Goal: Task Accomplishment & Management: Use online tool/utility

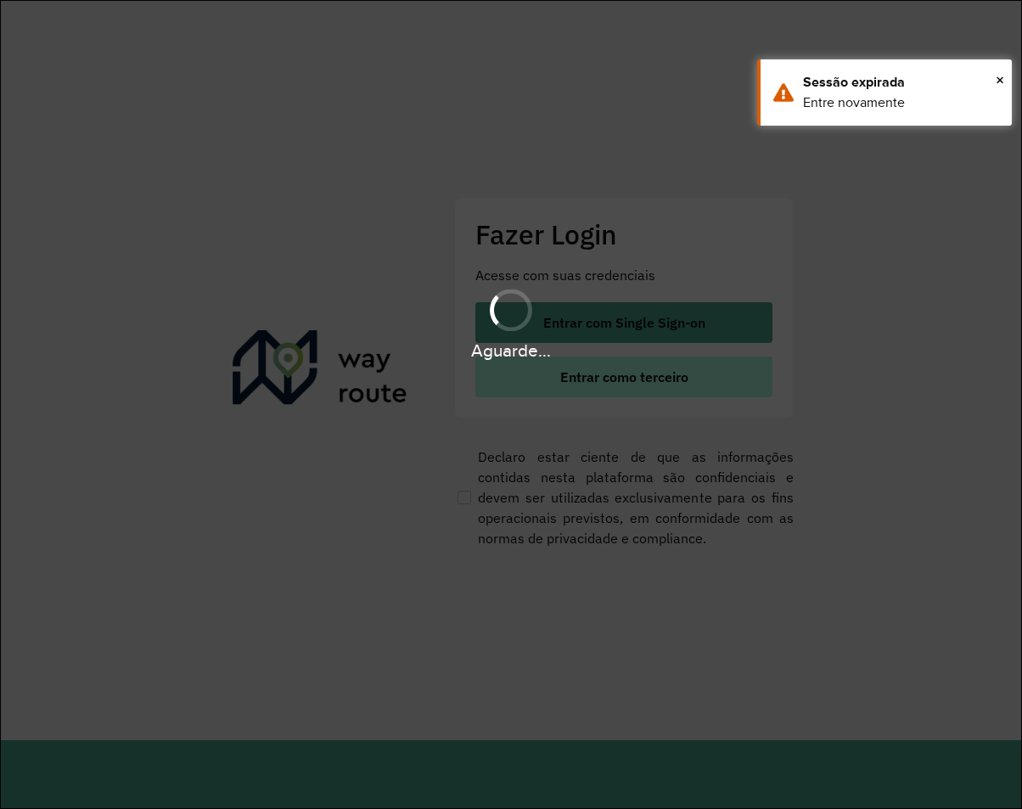
click at [584, 379] on span "Entrar como terceiro" at bounding box center [624, 377] width 128 height 14
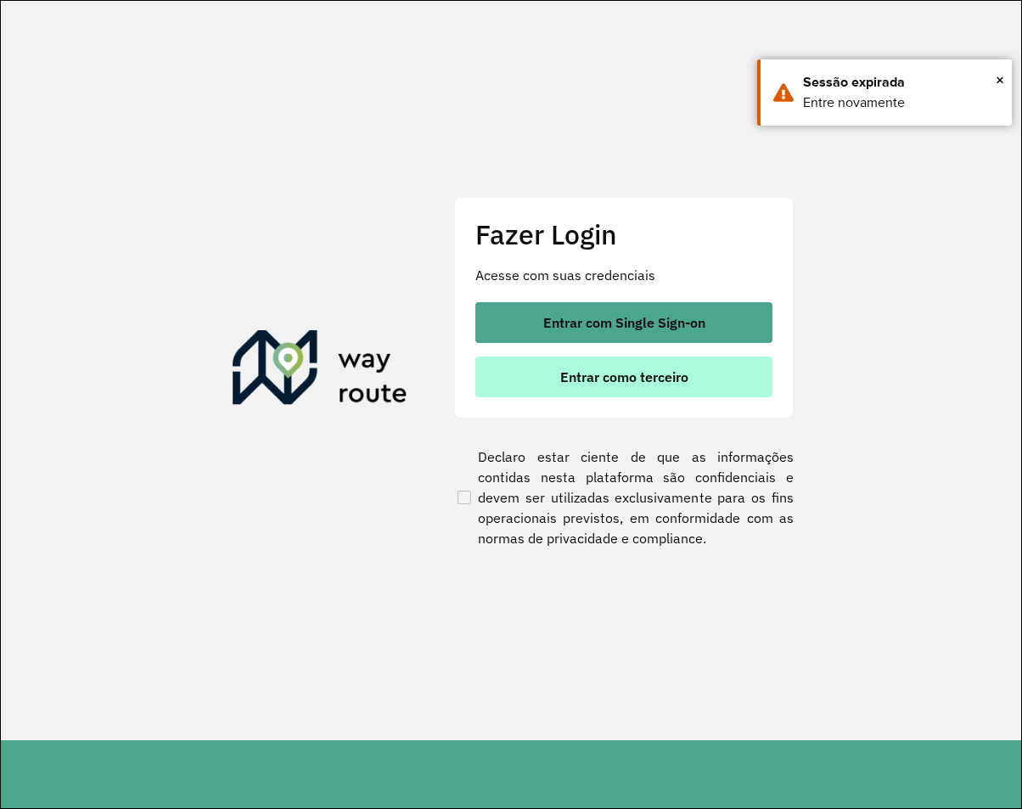
click at [589, 378] on span "Entrar como terceiro" at bounding box center [624, 377] width 128 height 14
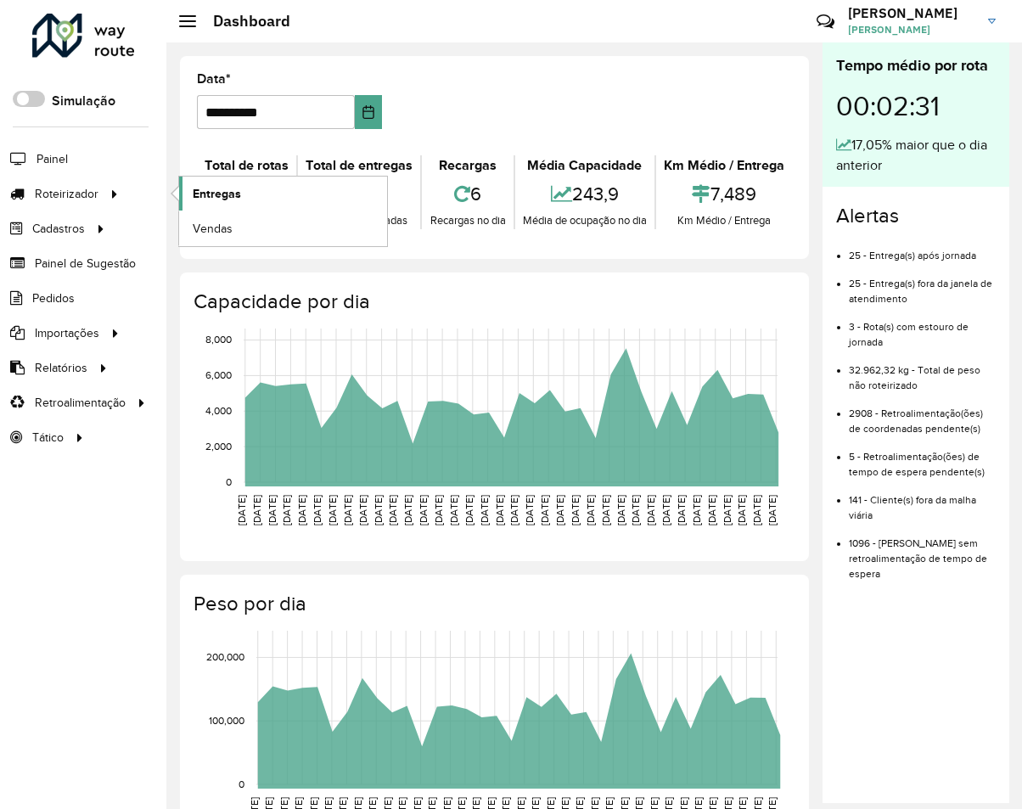
click at [239, 198] on span "Entregas" at bounding box center [217, 194] width 48 height 18
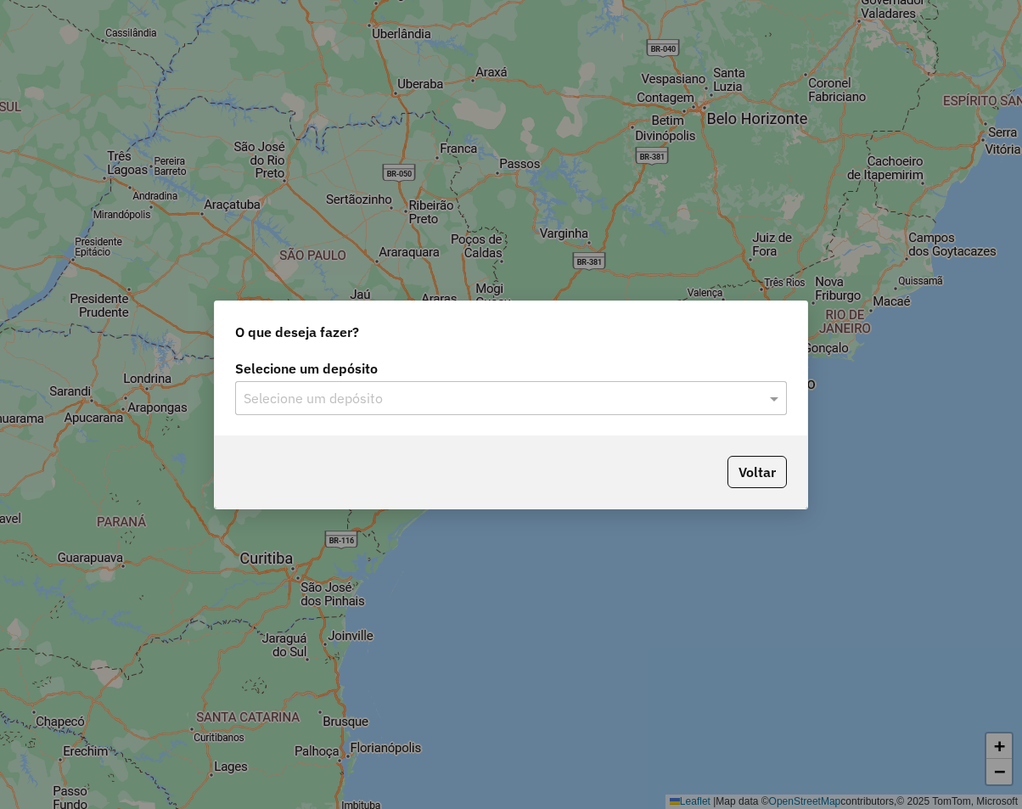
click at [300, 402] on input "text" at bounding box center [494, 399] width 501 height 20
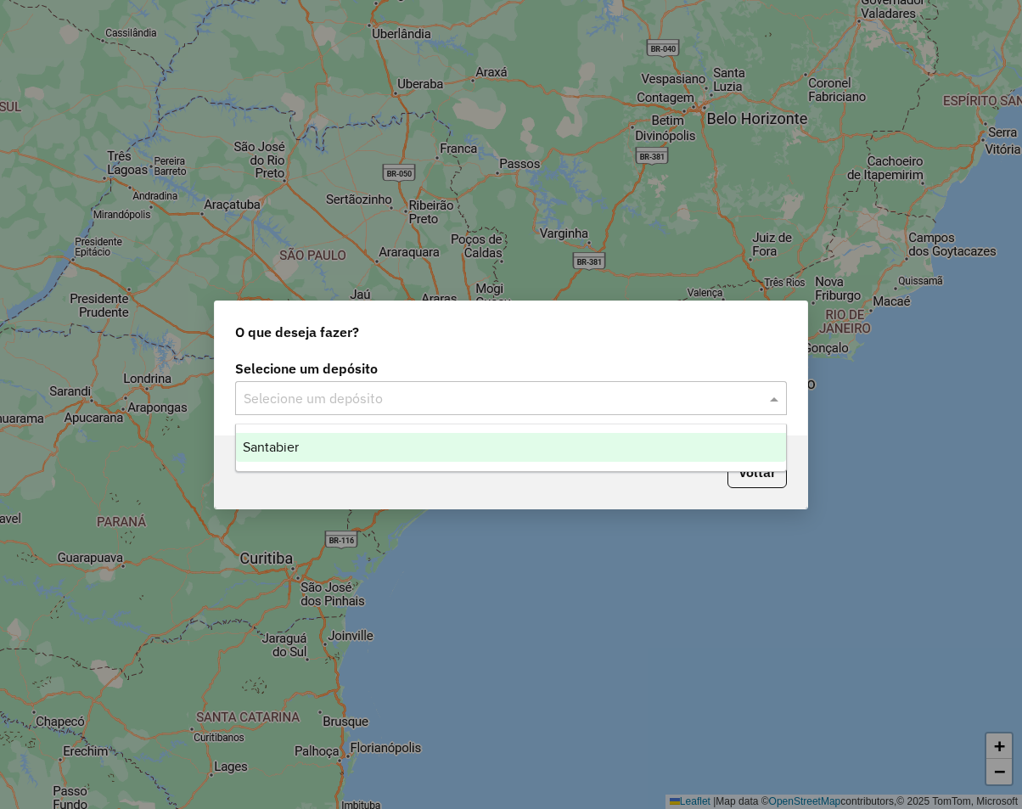
click at [306, 441] on div "Santabier" at bounding box center [511, 447] width 550 height 29
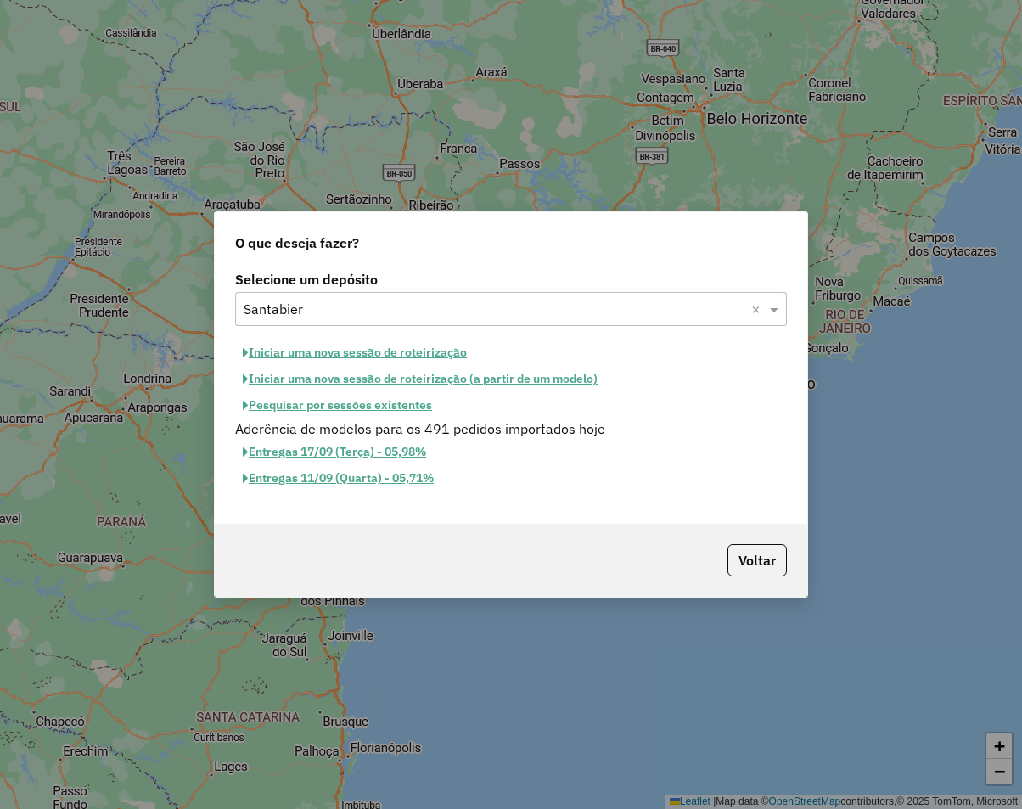
click at [339, 407] on button "Pesquisar por sessões existentes" at bounding box center [337, 405] width 205 height 26
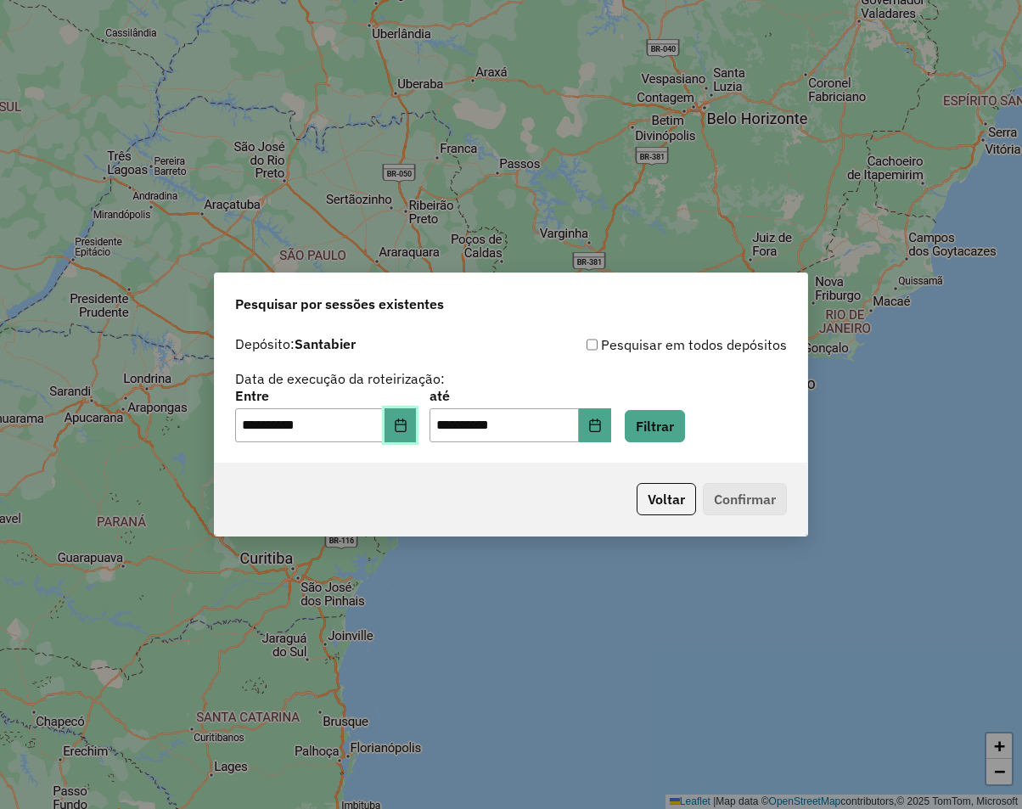
click at [410, 432] on button "Choose Date" at bounding box center [401, 425] width 32 height 34
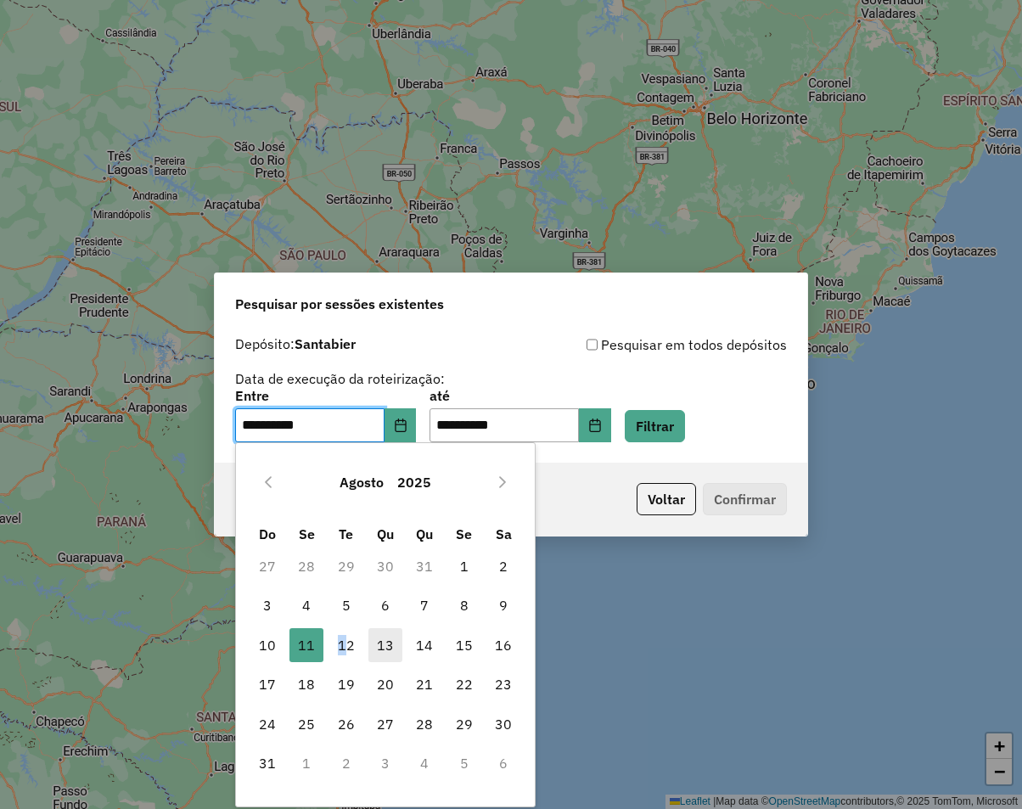
drag, startPoint x: 340, startPoint y: 648, endPoint x: 385, endPoint y: 643, distance: 44.4
click at [342, 648] on span "12" at bounding box center [346, 645] width 34 height 34
type input "**********"
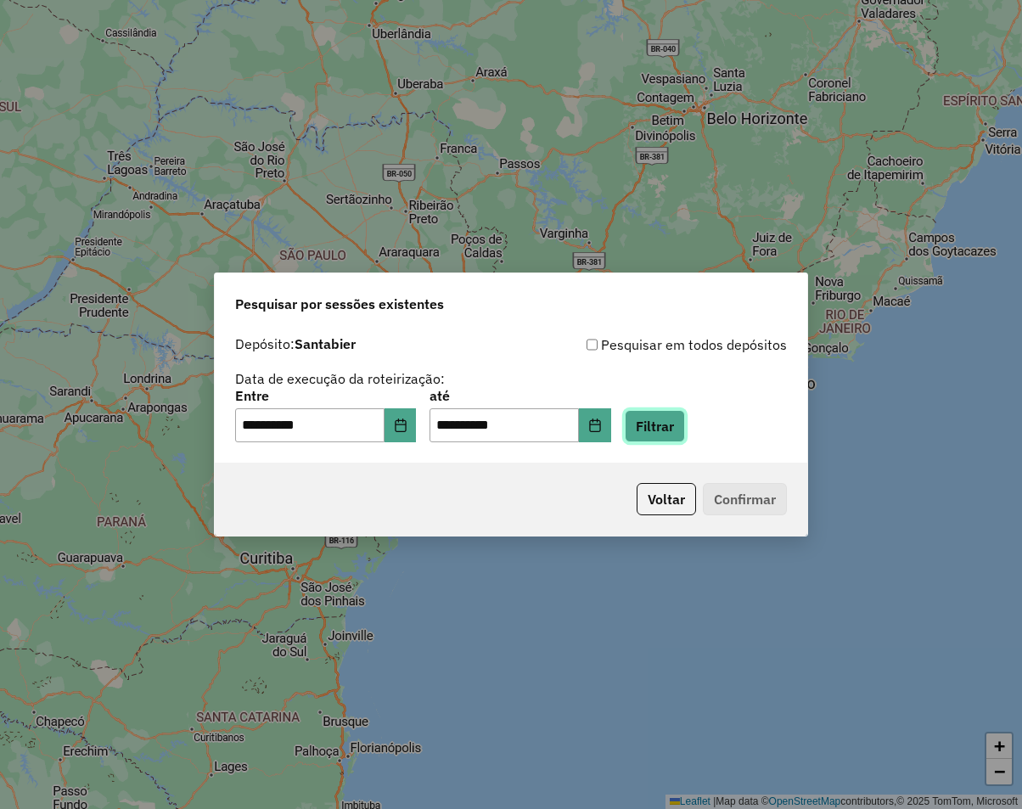
click at [664, 417] on button "Filtrar" at bounding box center [655, 426] width 60 height 32
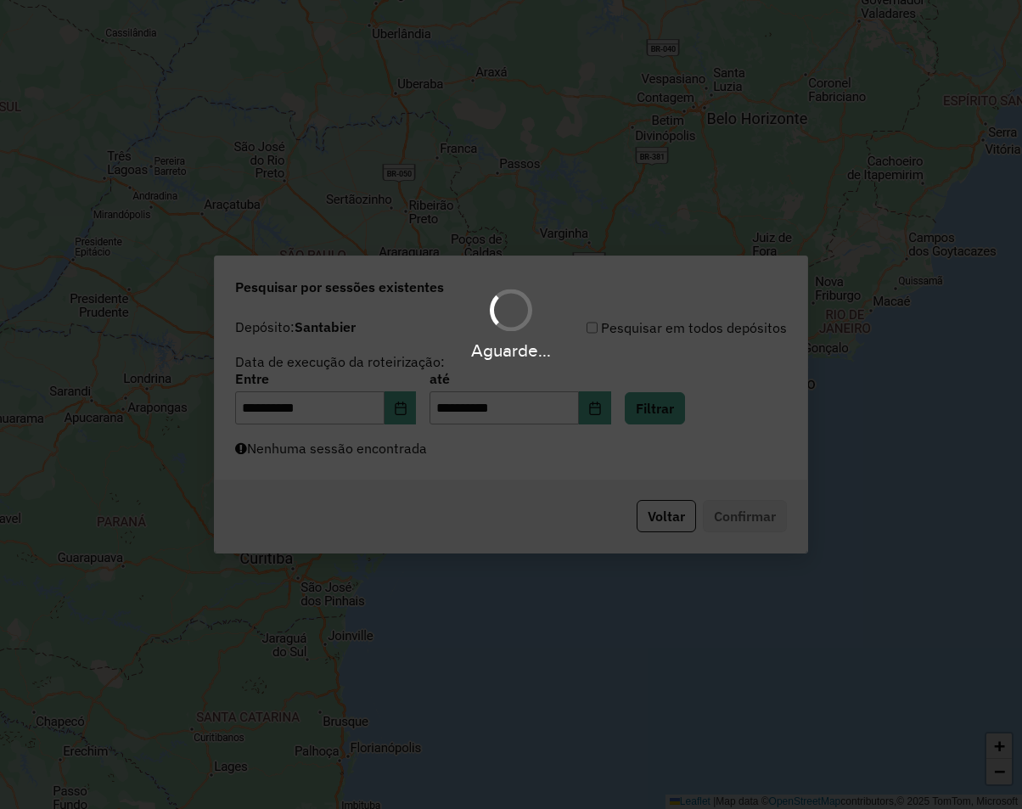
click at [333, 462] on div "Aguarde..." at bounding box center [511, 404] width 1022 height 809
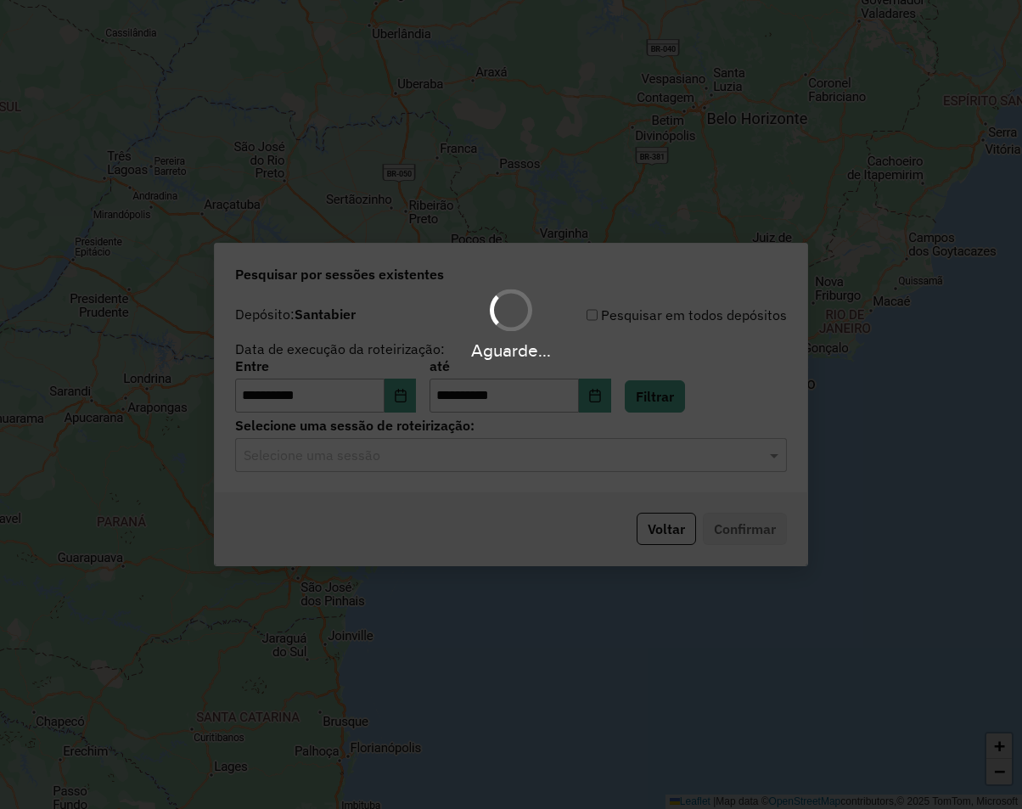
drag, startPoint x: 292, startPoint y: 463, endPoint x: 305, endPoint y: 474, distance: 17.4
click at [292, 463] on div "Aguarde..." at bounding box center [511, 404] width 1022 height 809
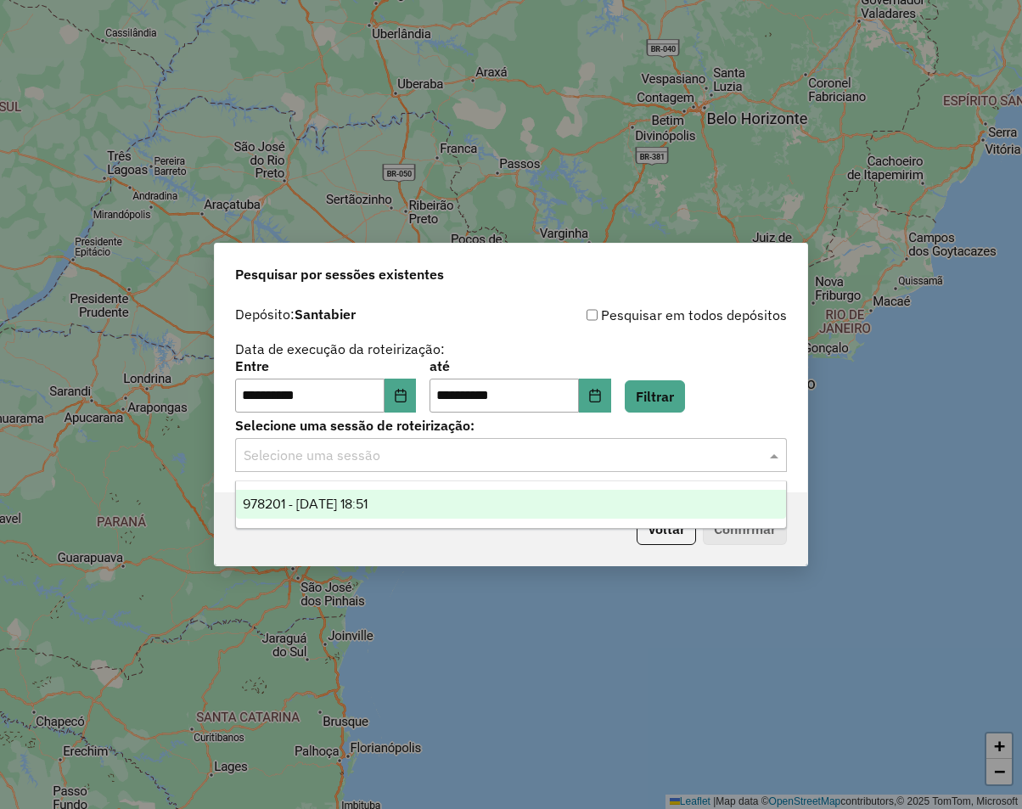
click at [311, 455] on input "text" at bounding box center [494, 456] width 501 height 20
click at [341, 508] on span "978201 - 12/08/2025 18:51" at bounding box center [305, 504] width 125 height 14
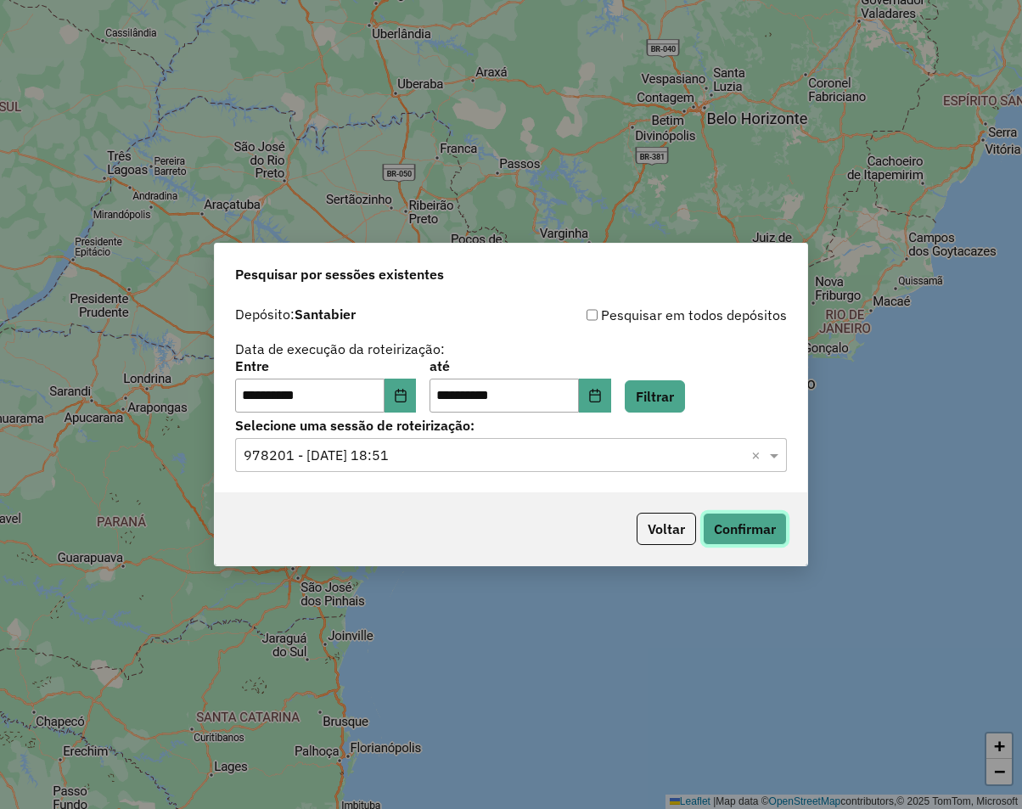
click at [734, 533] on button "Confirmar" at bounding box center [745, 529] width 84 height 32
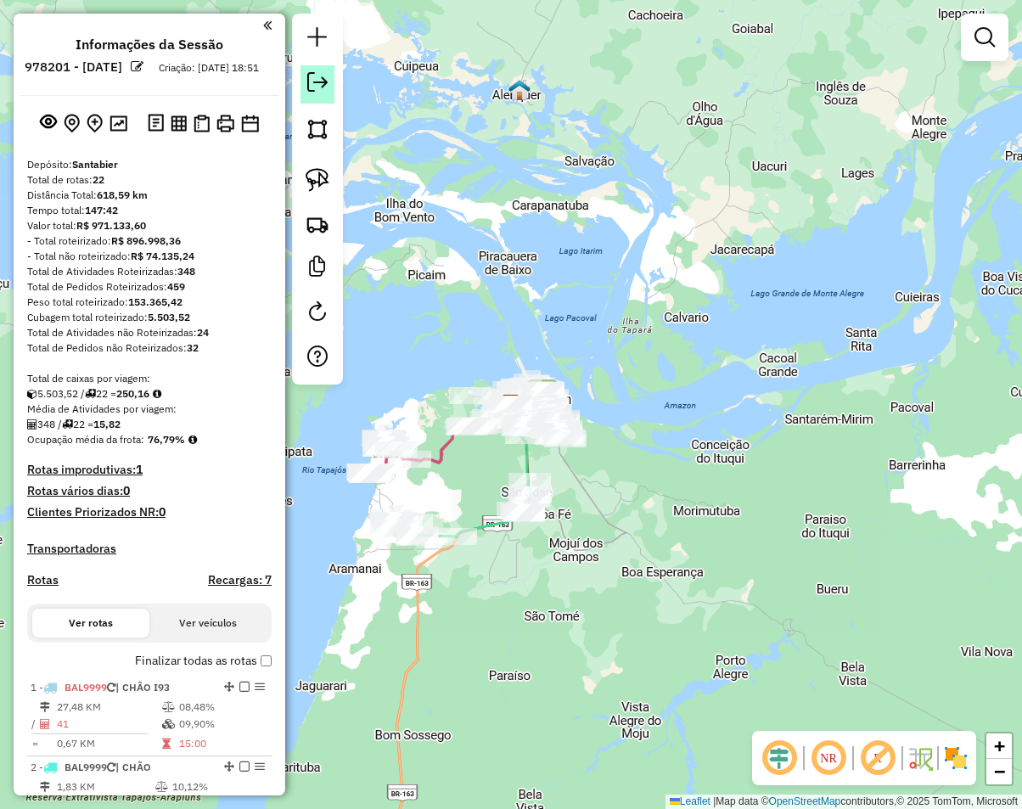
click at [327, 86] on em at bounding box center [317, 82] width 20 height 20
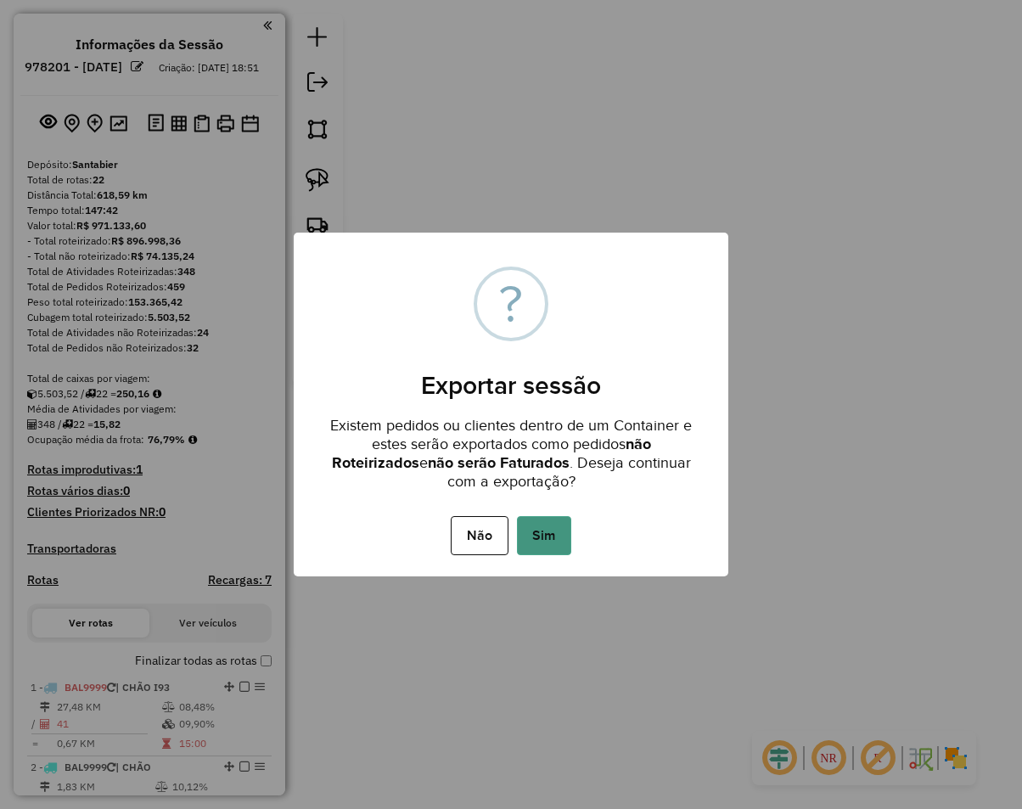
click at [550, 541] on button "Sim" at bounding box center [544, 535] width 54 height 39
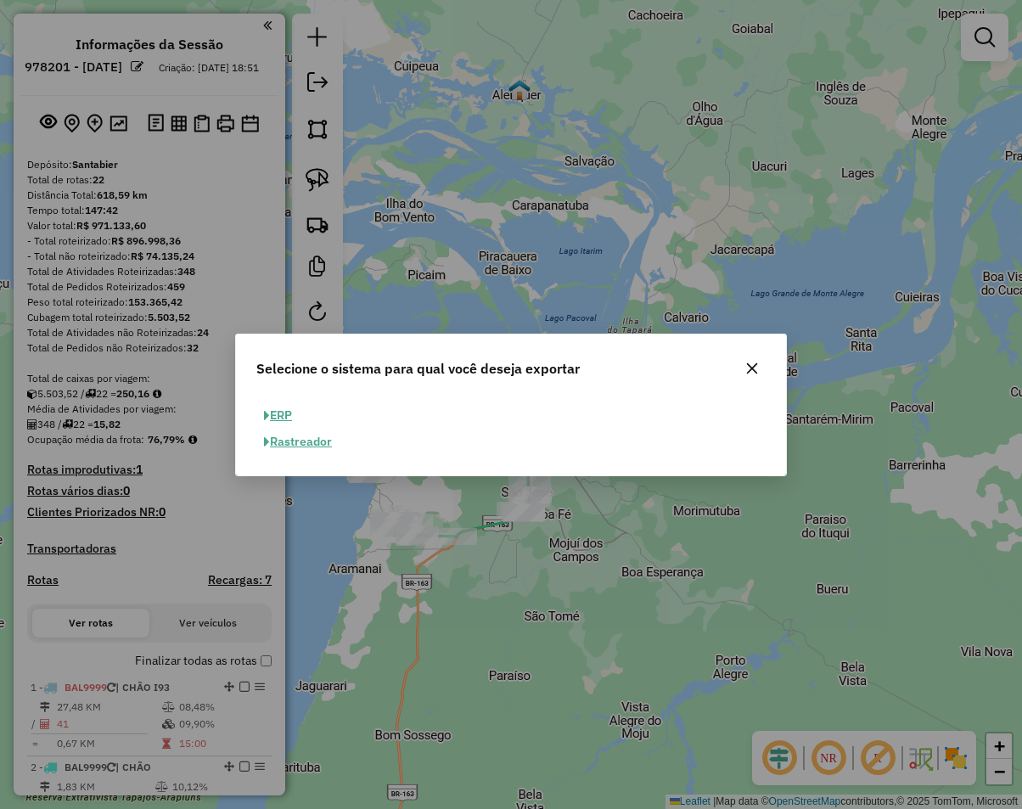
click at [286, 417] on button "ERP" at bounding box center [277, 415] width 43 height 26
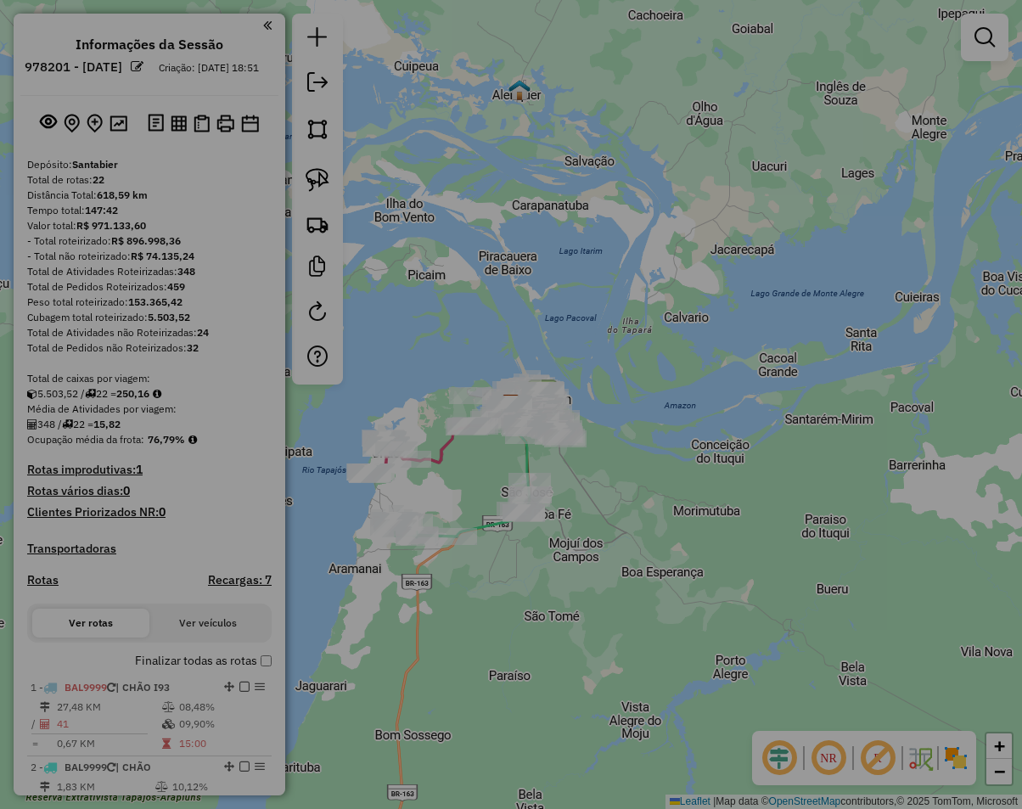
select select "**"
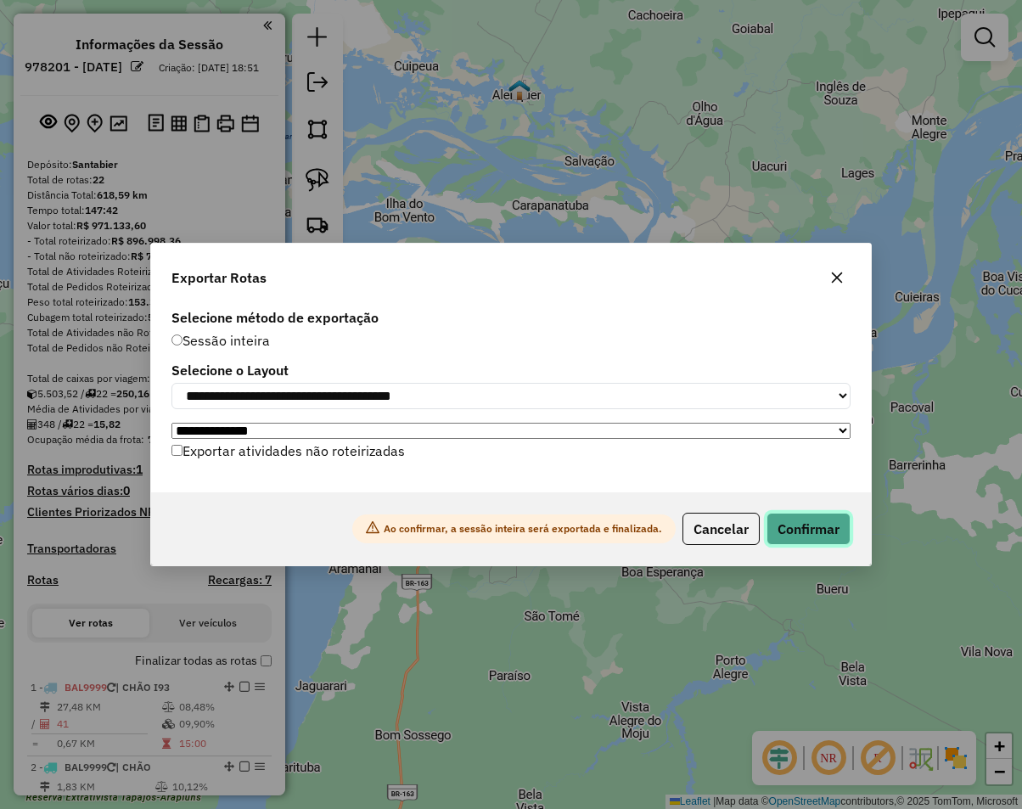
click at [818, 532] on button "Confirmar" at bounding box center [808, 529] width 84 height 32
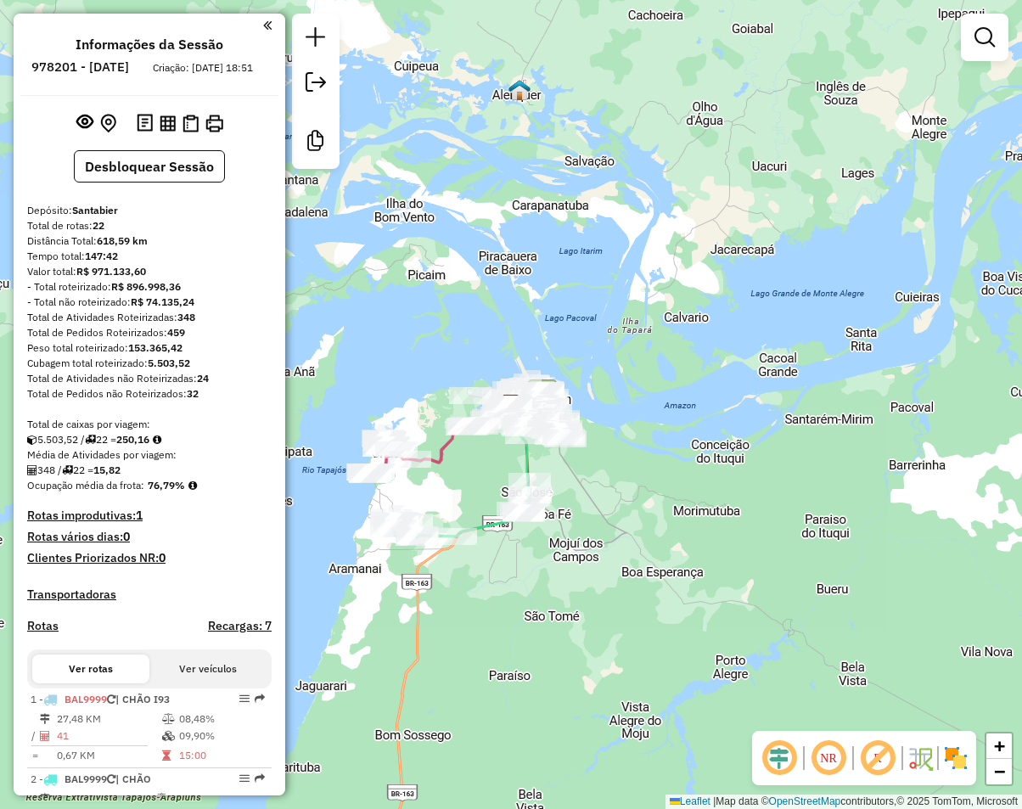
drag, startPoint x: 499, startPoint y: 718, endPoint x: 457, endPoint y: 575, distance: 148.8
click at [499, 718] on div "Janela de atendimento Grade de atendimento Capacidade Transportadoras Veículos …" at bounding box center [511, 404] width 1022 height 809
